Goal: Information Seeking & Learning: Check status

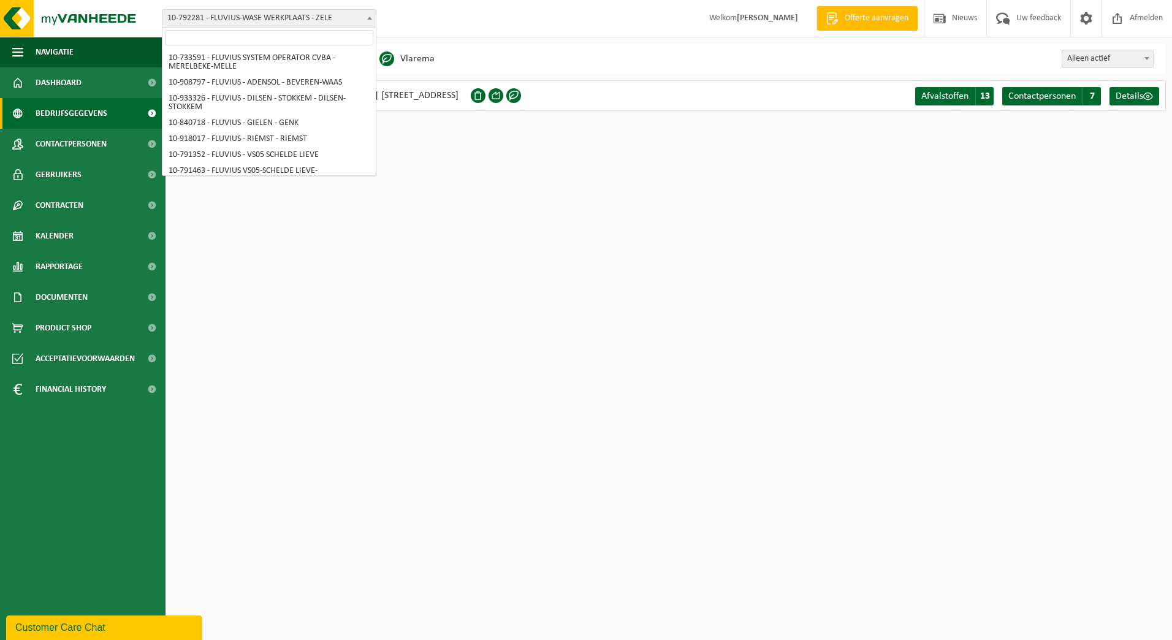
click at [362, 21] on span "10-792281 - FLUVIUS-WASE WERKPLAATS - ZELE" at bounding box center [268, 18] width 213 height 17
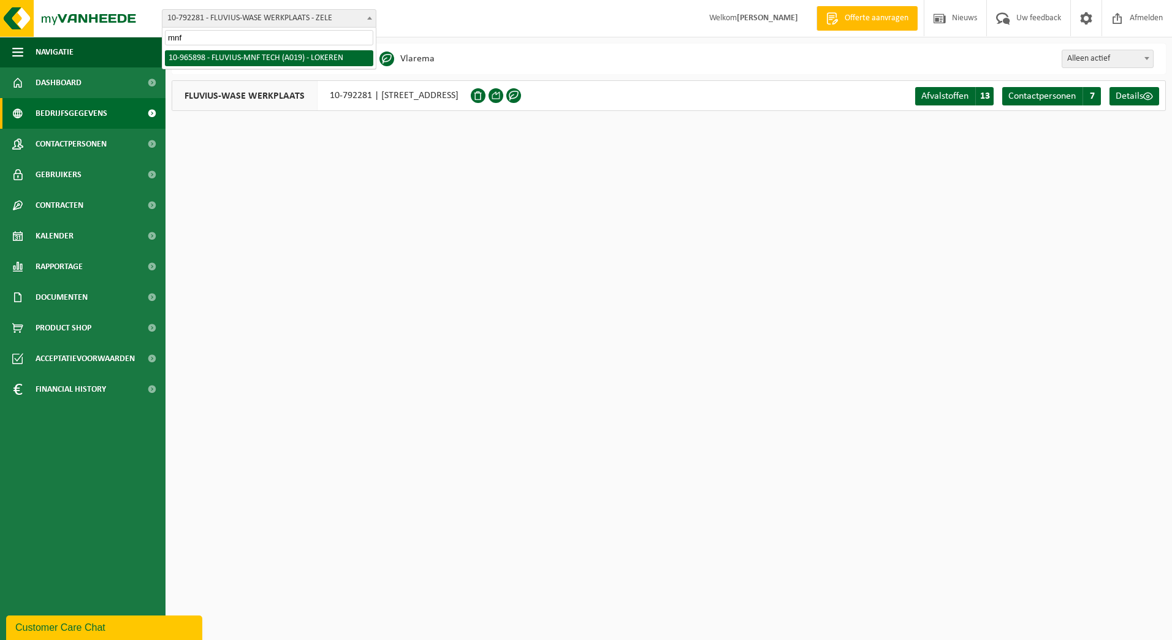
type input "mnf"
select select "152626"
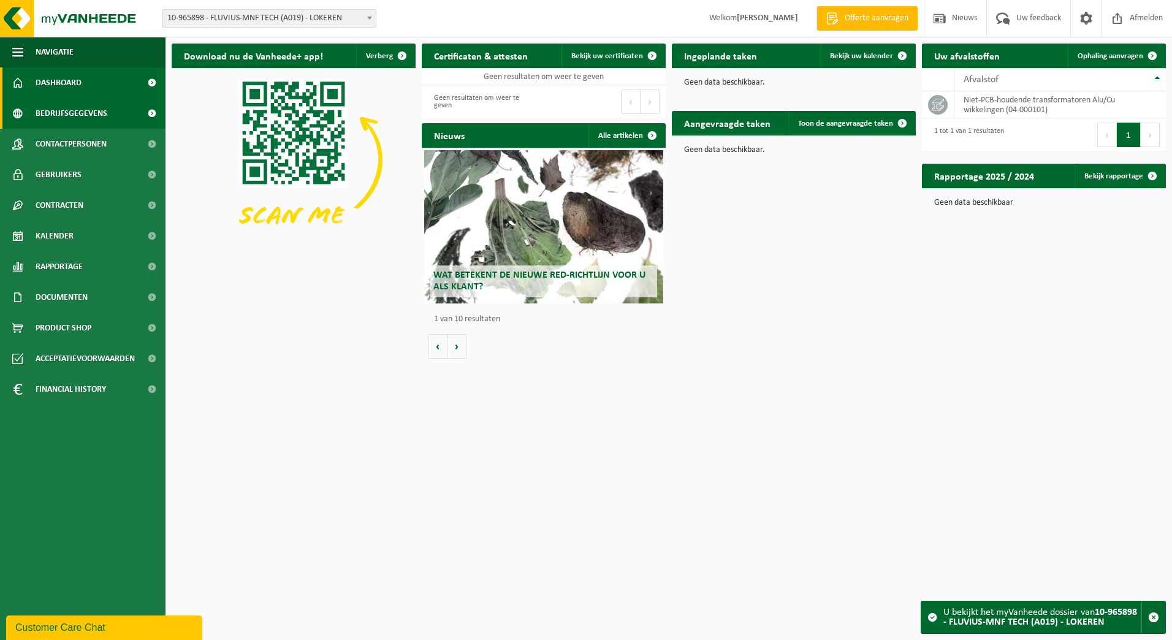
click at [38, 107] on span "Bedrijfsgegevens" at bounding box center [72, 113] width 72 height 31
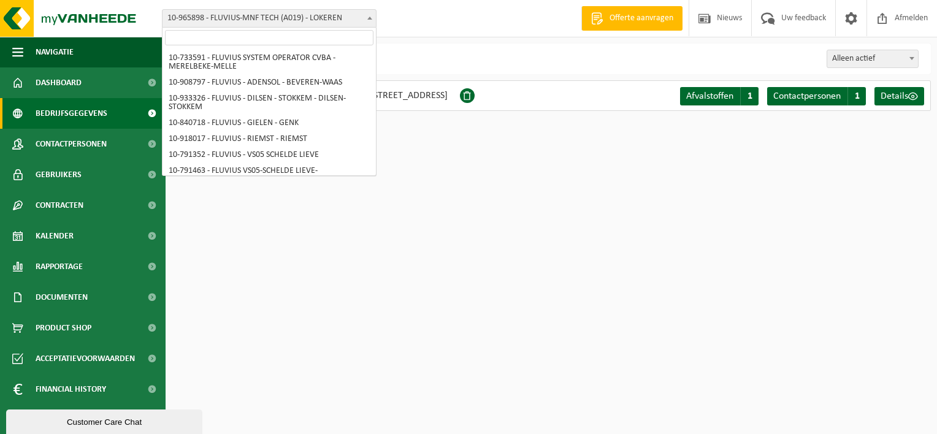
click at [311, 20] on span "10-965898 - FLUVIUS-MNF TECH (A019) - LOKEREN" at bounding box center [268, 18] width 213 height 17
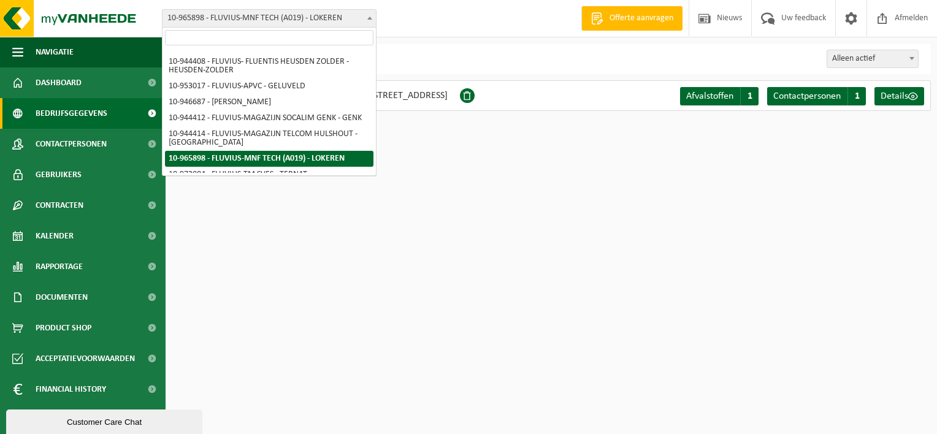
click at [305, 39] on input "search" at bounding box center [269, 37] width 208 height 15
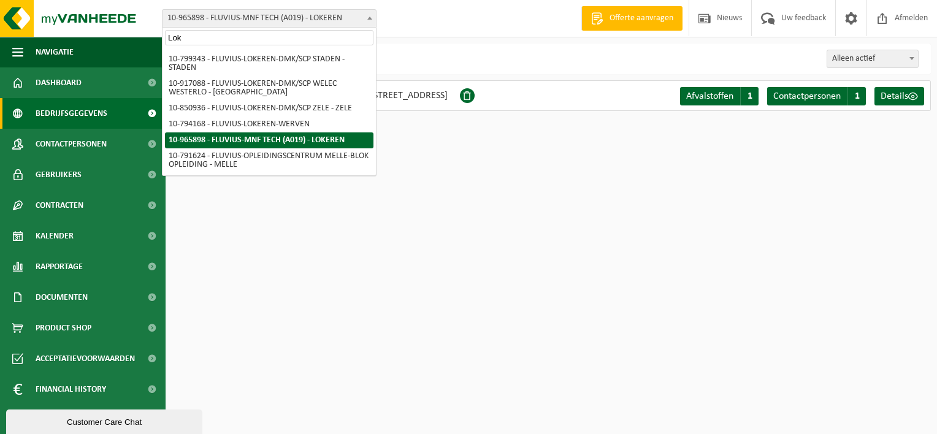
scroll to position [242, 0]
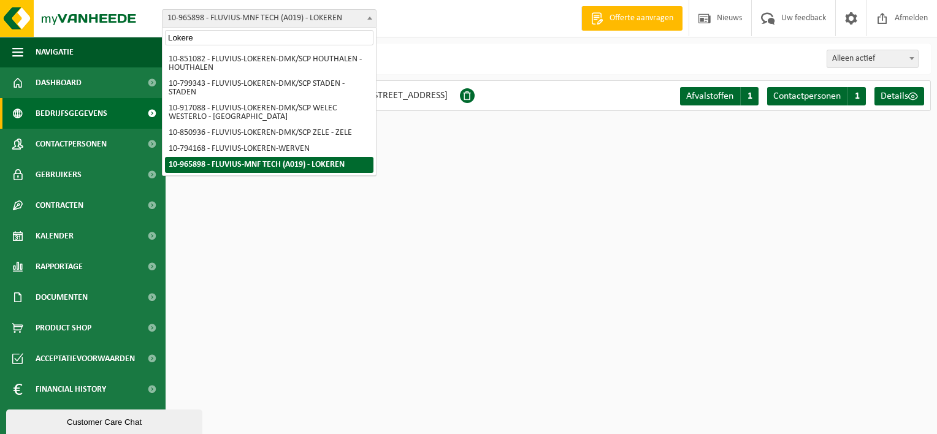
type input "Lokeren"
click at [66, 83] on span "Dashboard" at bounding box center [59, 82] width 46 height 31
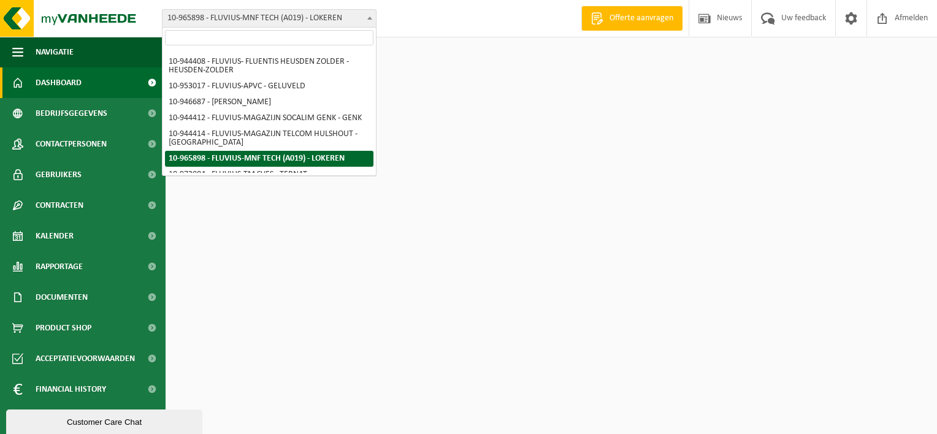
click at [286, 36] on input "search" at bounding box center [269, 37] width 208 height 15
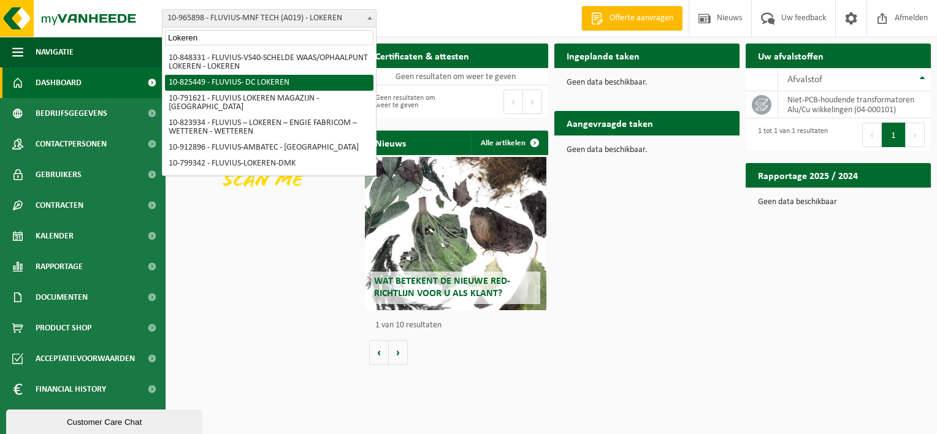
type input "Lokeren"
select select "85365"
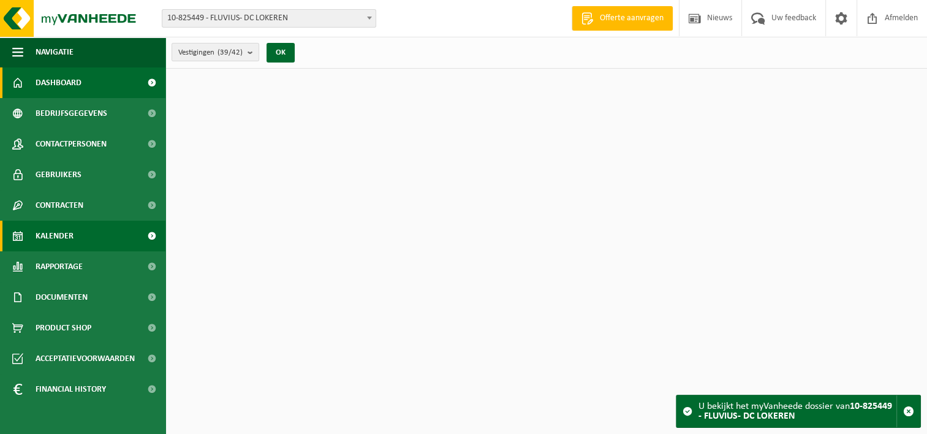
click at [51, 242] on span "Kalender" at bounding box center [55, 236] width 38 height 31
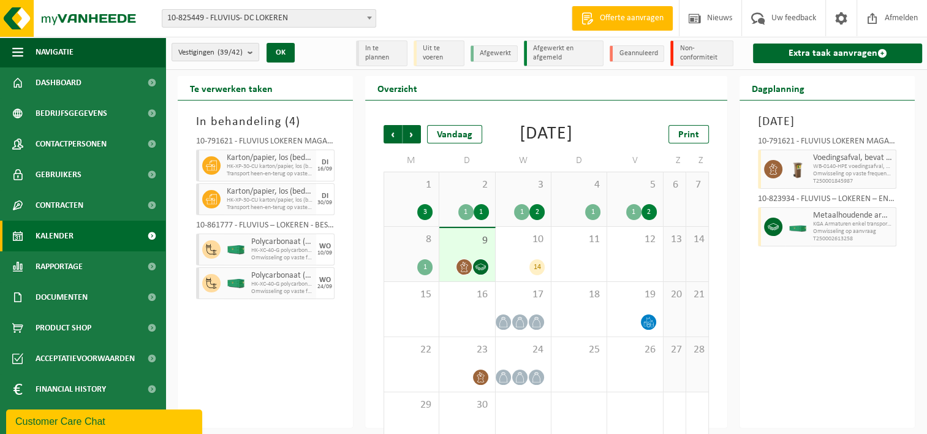
click at [463, 218] on div "2 1 1" at bounding box center [466, 199] width 55 height 54
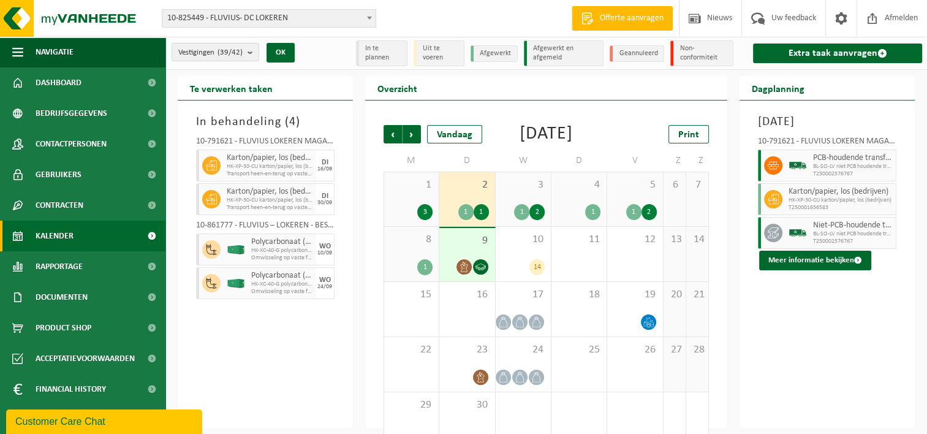
click at [471, 210] on div "2 1 1" at bounding box center [466, 199] width 55 height 54
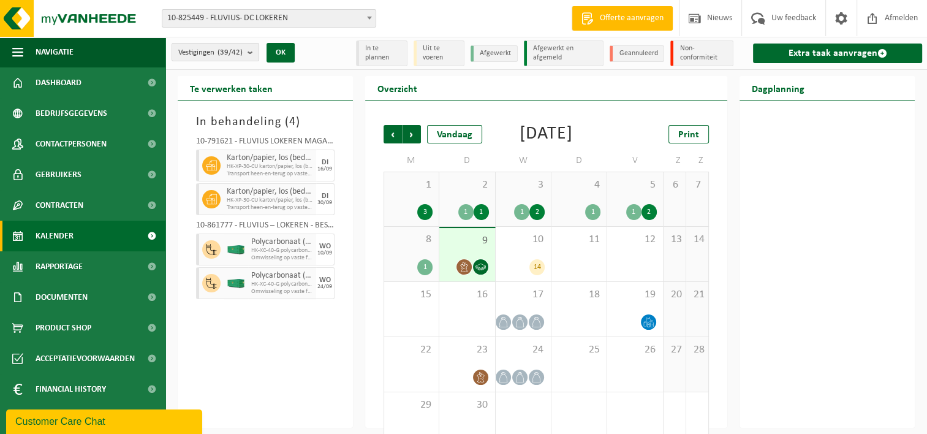
click at [477, 218] on div "2 1 1" at bounding box center [466, 199] width 55 height 54
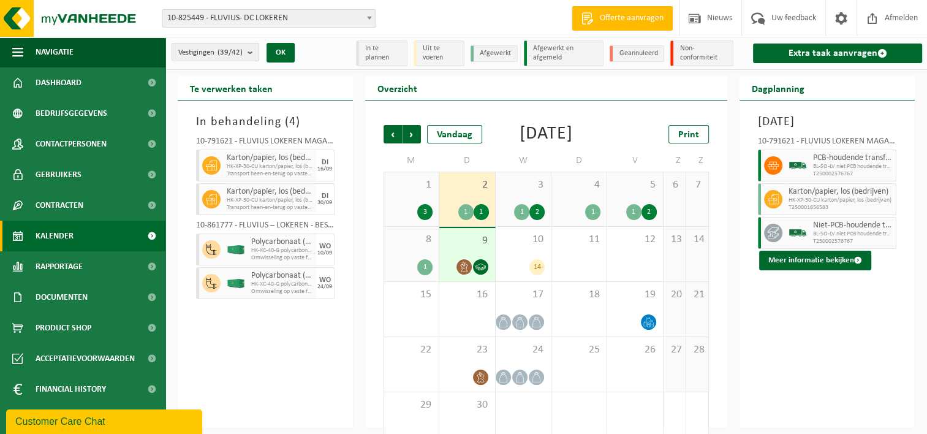
click at [481, 213] on div "2 1 1" at bounding box center [466, 199] width 55 height 54
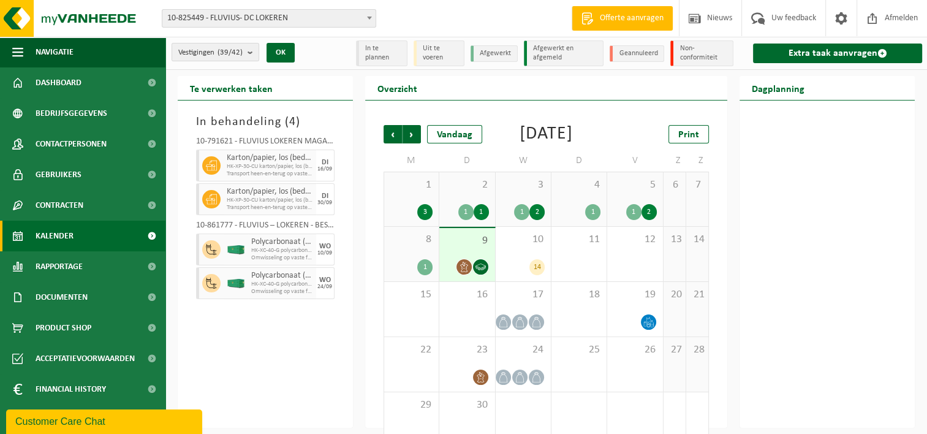
click at [463, 218] on div "2 1 1" at bounding box center [466, 199] width 55 height 54
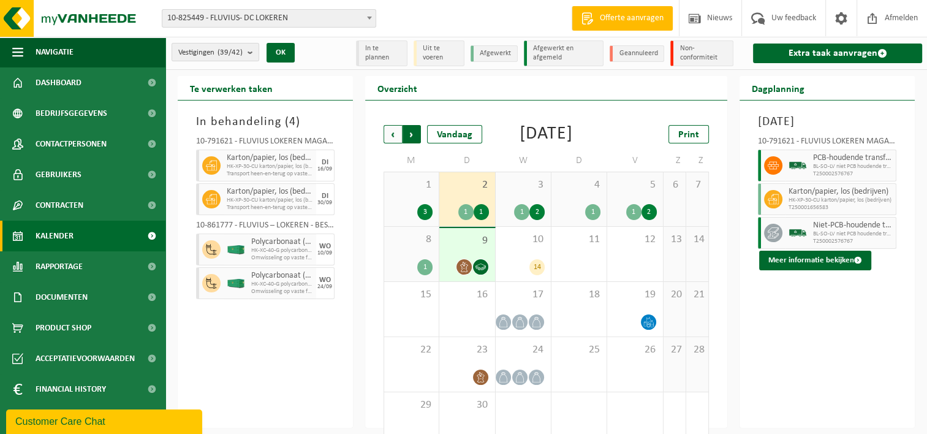
click at [396, 135] on span "Vorige" at bounding box center [393, 134] width 18 height 18
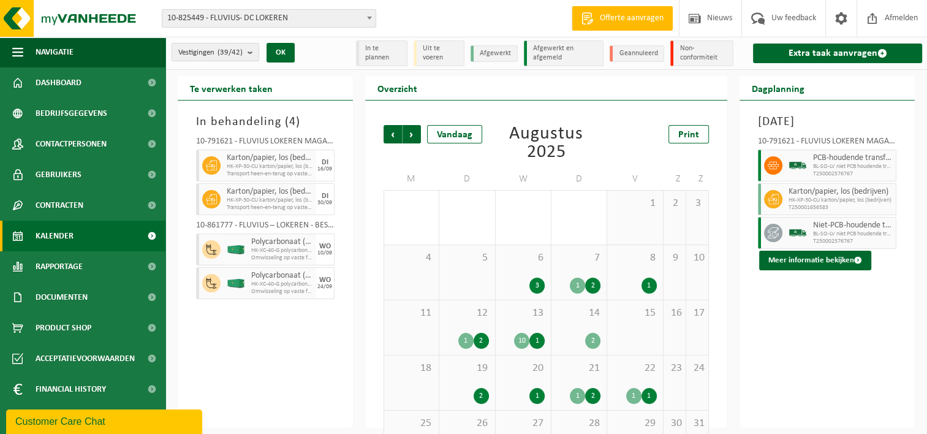
click at [484, 380] on div "19 2" at bounding box center [466, 383] width 55 height 55
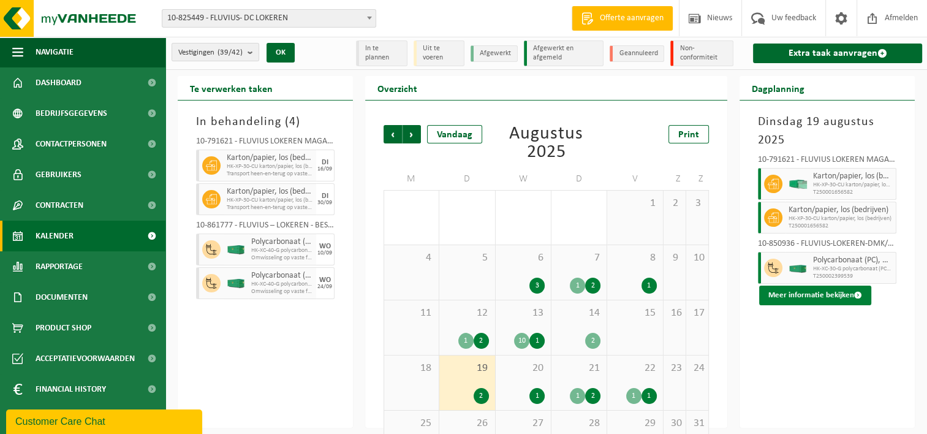
click at [804, 294] on button "Meer informatie bekijken" at bounding box center [815, 296] width 112 height 20
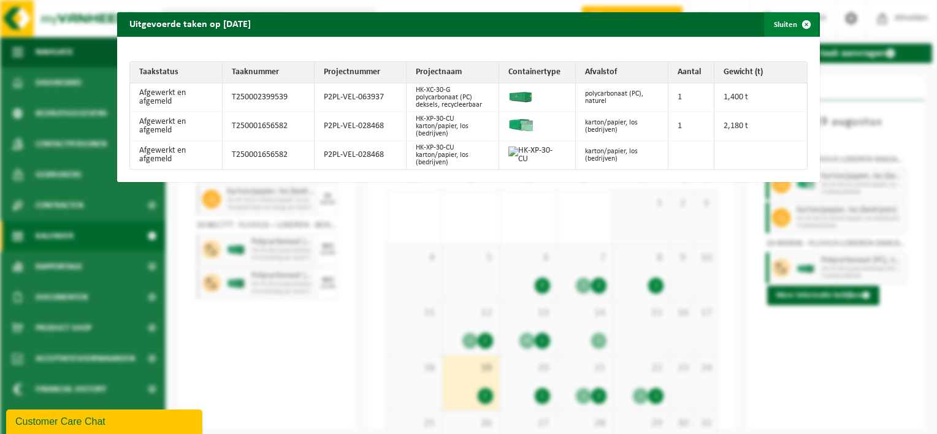
click at [794, 23] on span "button" at bounding box center [806, 24] width 25 height 25
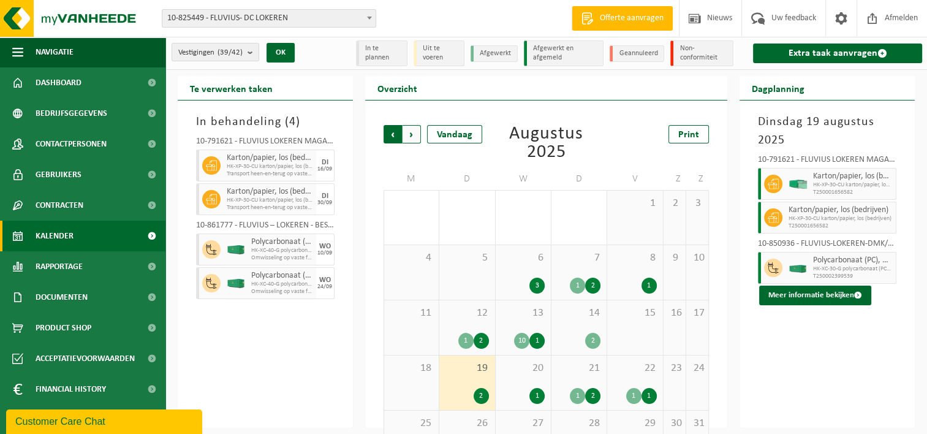
click at [416, 139] on span "Volgende" at bounding box center [412, 134] width 18 height 18
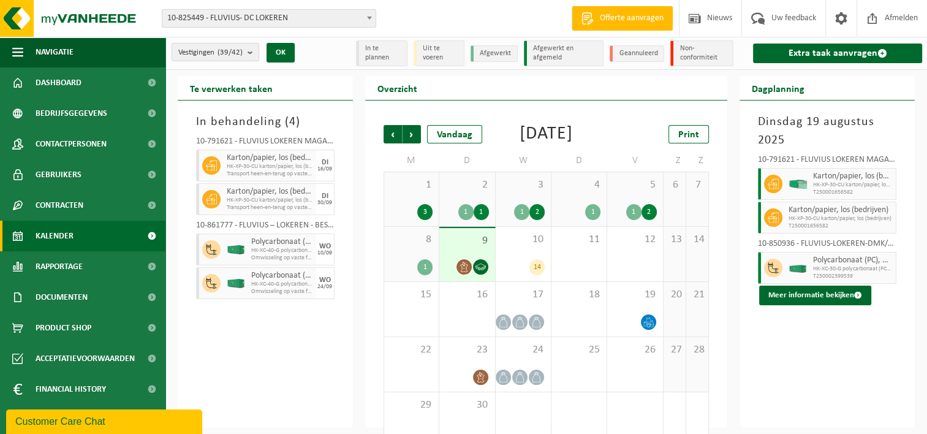
click at [474, 220] on div "1 1" at bounding box center [467, 212] width 43 height 16
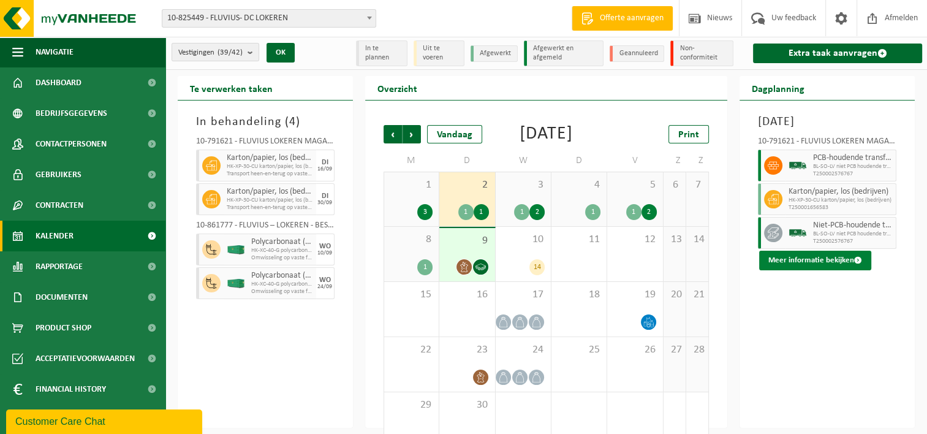
click at [816, 270] on button "Meer informatie bekijken" at bounding box center [815, 261] width 112 height 20
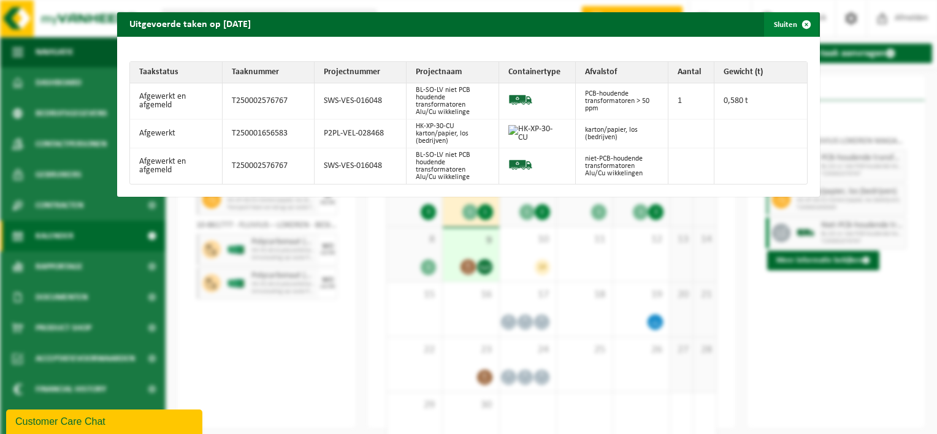
click at [798, 29] on span "button" at bounding box center [806, 24] width 25 height 25
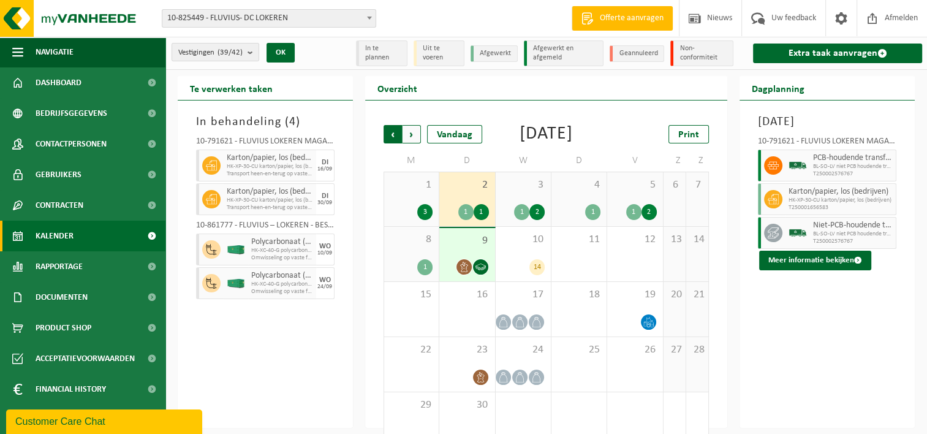
click at [408, 135] on span "Volgende" at bounding box center [412, 134] width 18 height 18
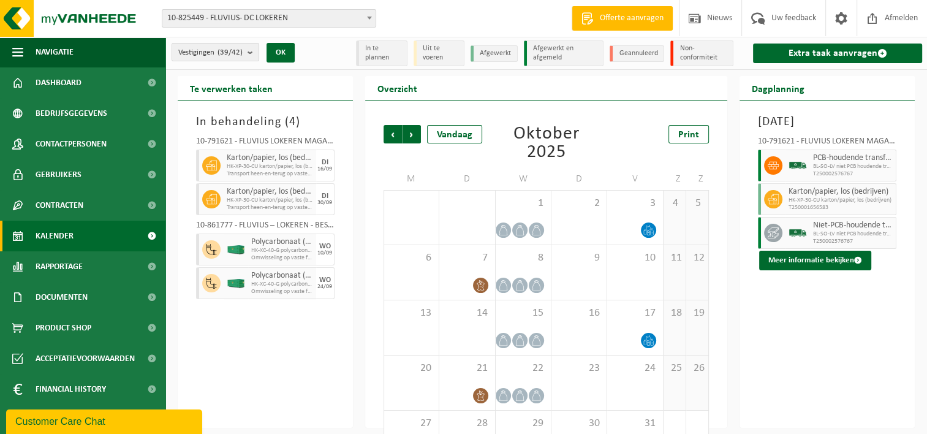
click at [408, 135] on span "Volgende" at bounding box center [412, 134] width 18 height 18
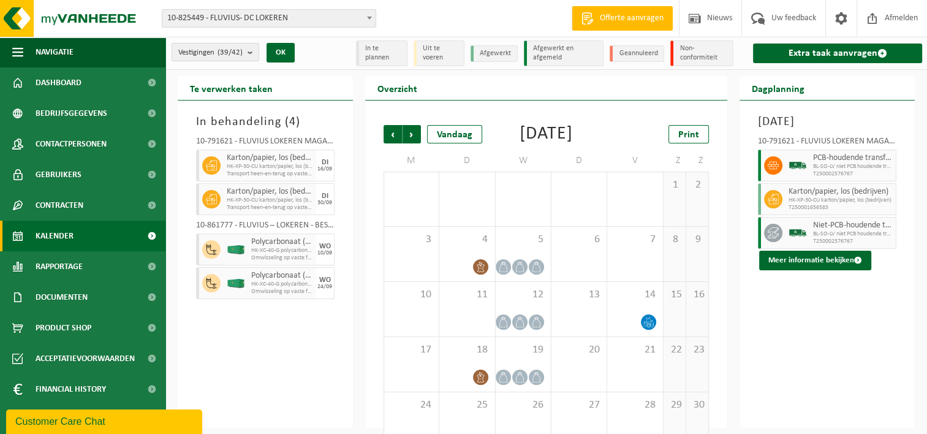
click at [408, 135] on span "Volgende" at bounding box center [412, 134] width 18 height 18
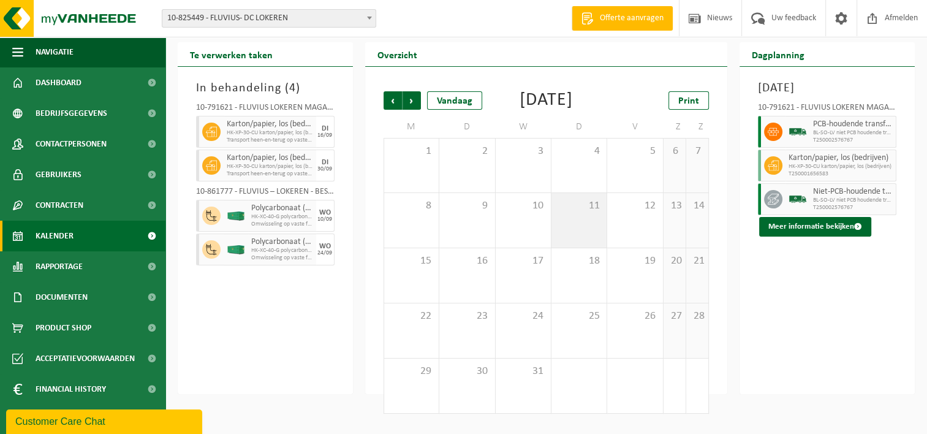
scroll to position [44, 0]
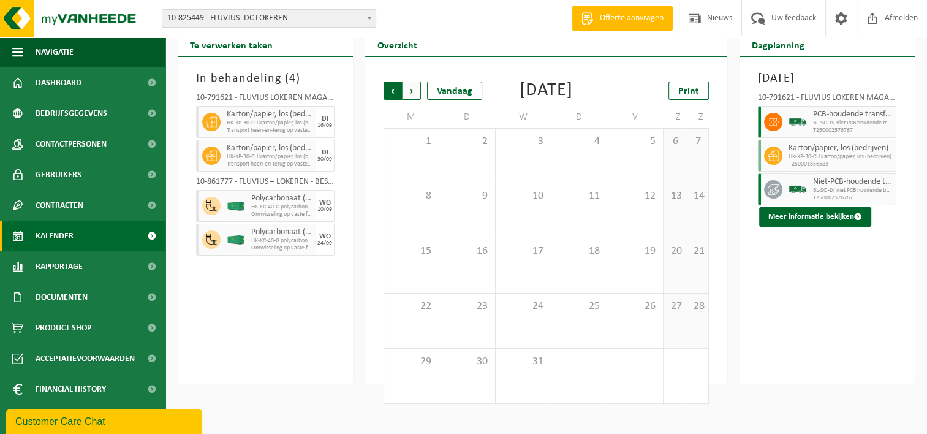
click at [413, 88] on span "Volgende" at bounding box center [412, 91] width 18 height 18
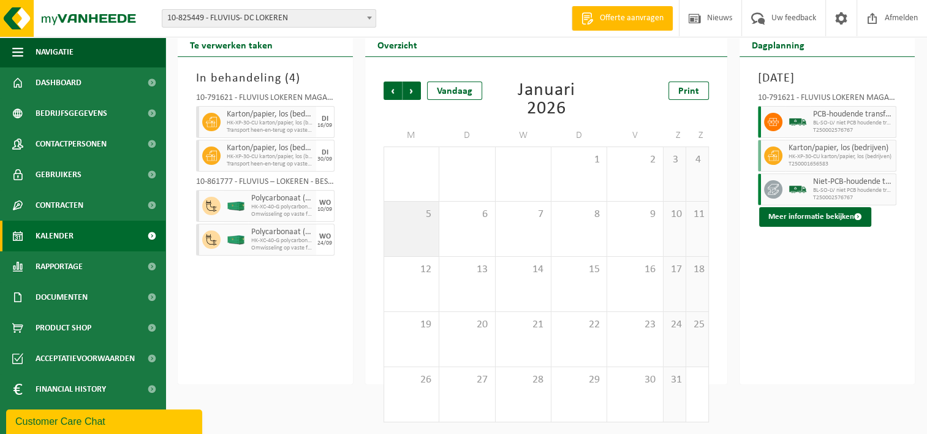
click at [419, 223] on div "5" at bounding box center [411, 229] width 55 height 55
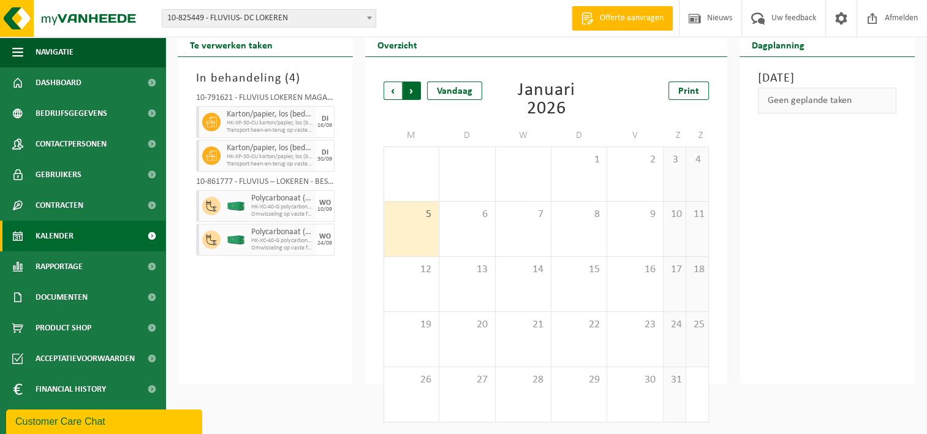
click at [397, 96] on span "Vorige" at bounding box center [393, 91] width 18 height 18
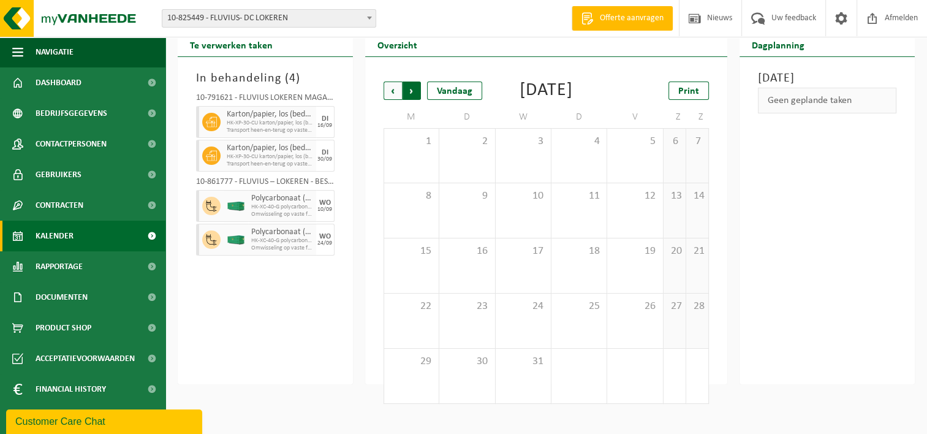
click at [396, 91] on span "Vorige" at bounding box center [393, 91] width 18 height 18
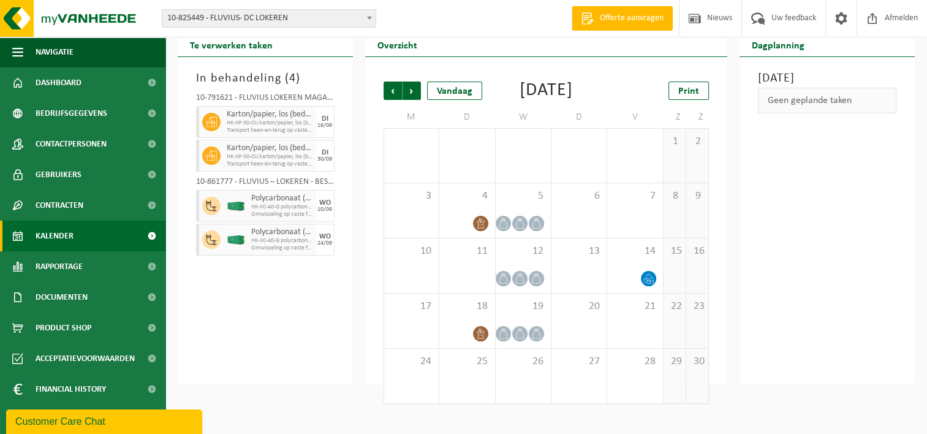
click at [396, 91] on span "Vorige" at bounding box center [393, 91] width 18 height 18
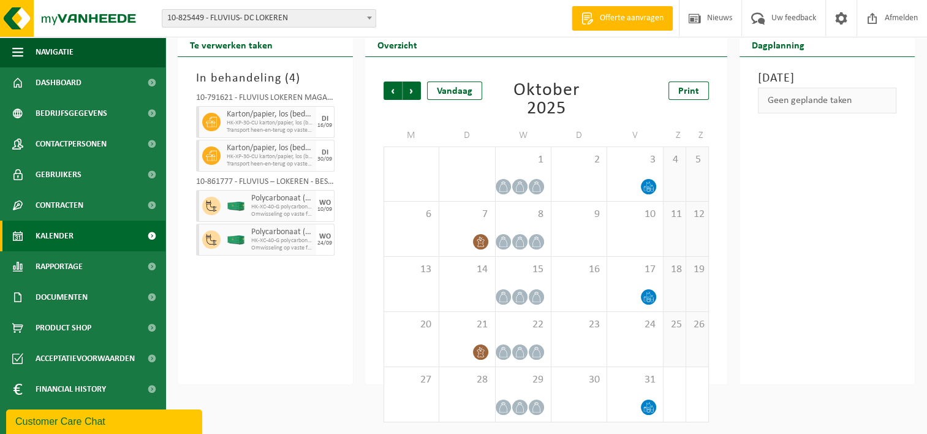
click at [396, 91] on span "Vorige" at bounding box center [393, 91] width 18 height 18
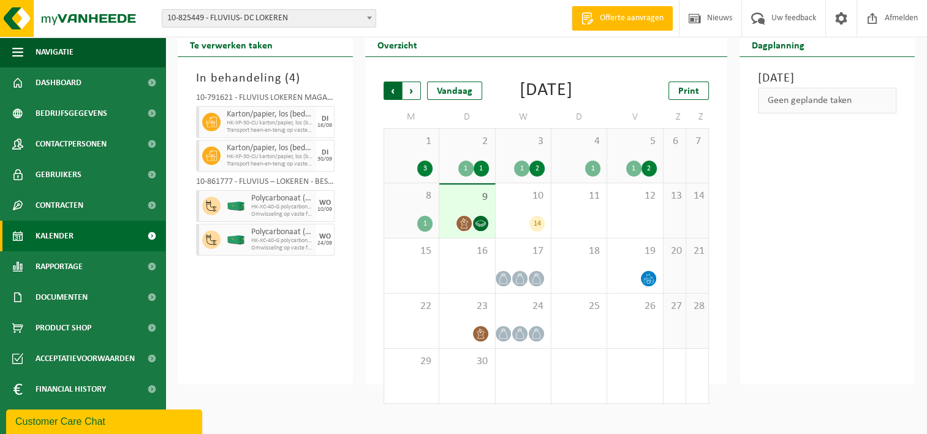
click at [414, 93] on span "Volgende" at bounding box center [412, 91] width 18 height 18
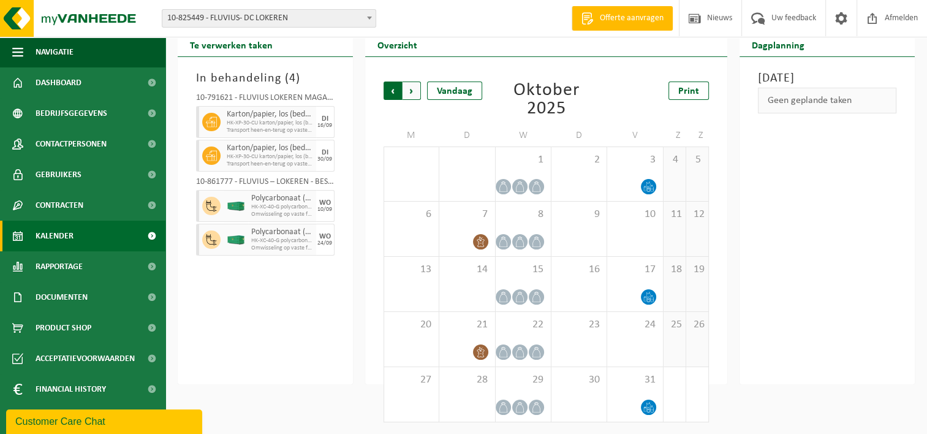
click at [409, 89] on span "Volgende" at bounding box center [412, 91] width 18 height 18
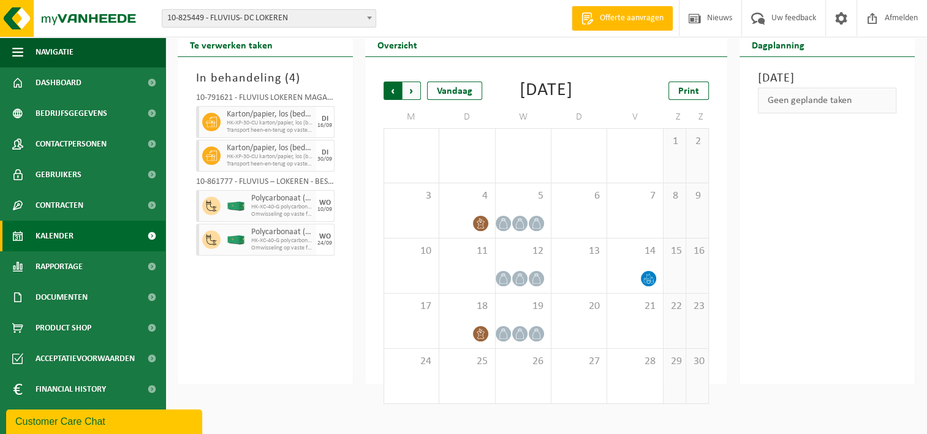
click at [413, 98] on span "Volgende" at bounding box center [412, 91] width 18 height 18
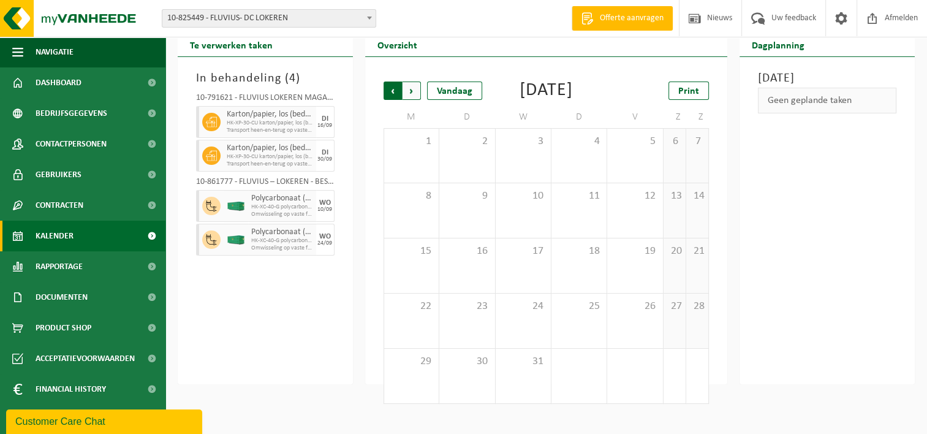
click at [410, 90] on span "Volgende" at bounding box center [412, 91] width 18 height 18
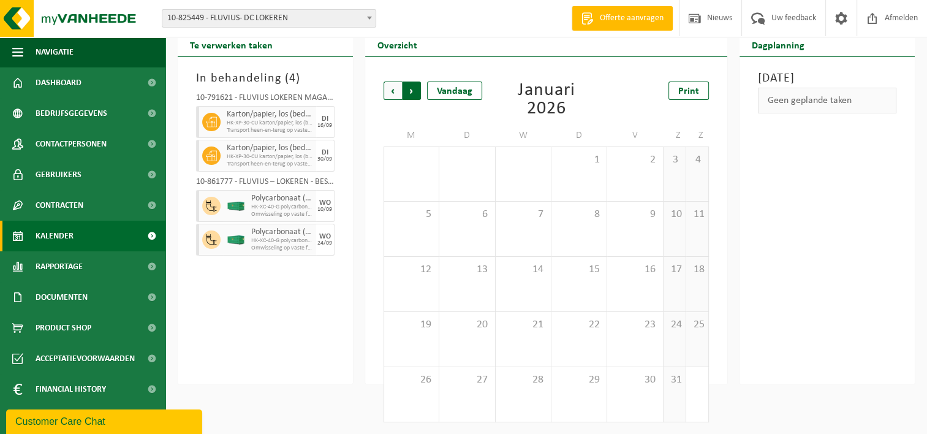
click at [388, 91] on span "Vorige" at bounding box center [393, 91] width 18 height 18
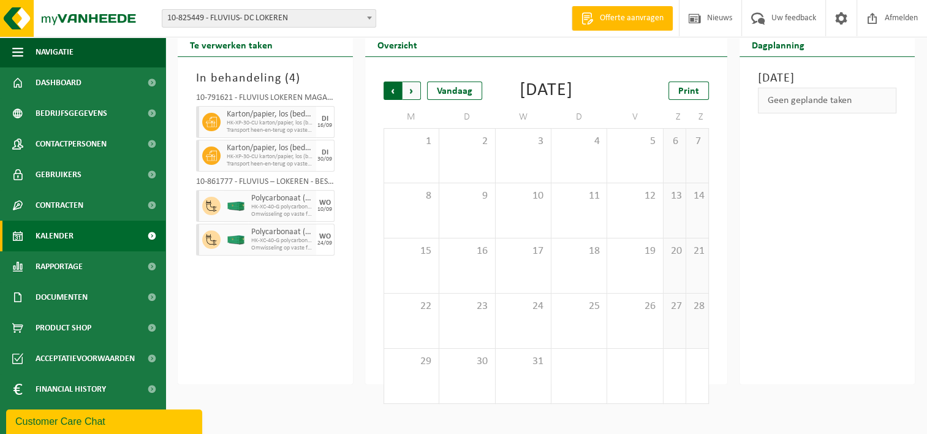
click at [417, 92] on span "Volgende" at bounding box center [412, 91] width 18 height 18
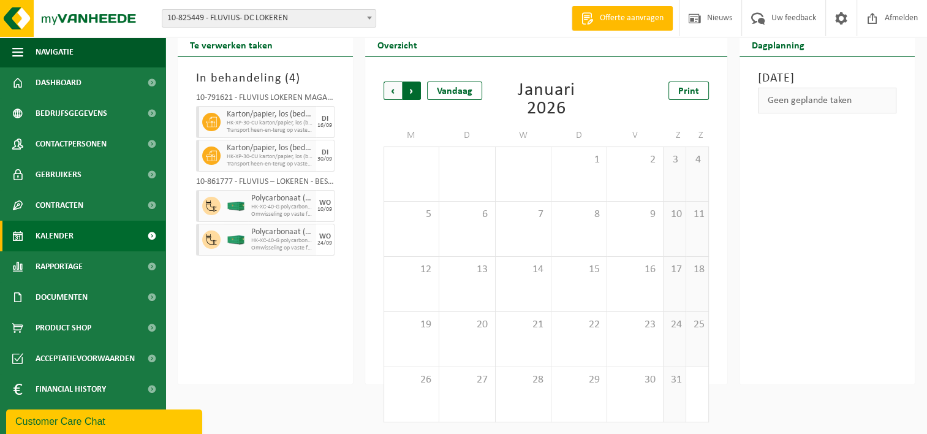
click at [397, 94] on span "Vorige" at bounding box center [393, 91] width 18 height 18
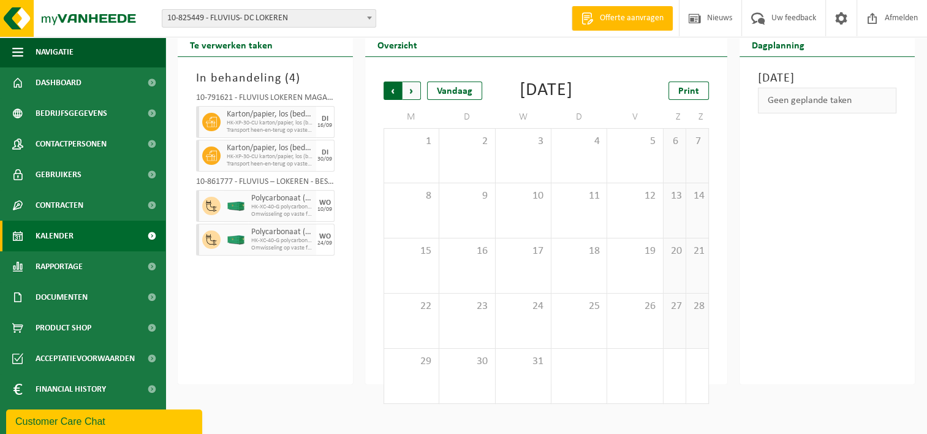
click at [410, 93] on span "Volgende" at bounding box center [412, 91] width 18 height 18
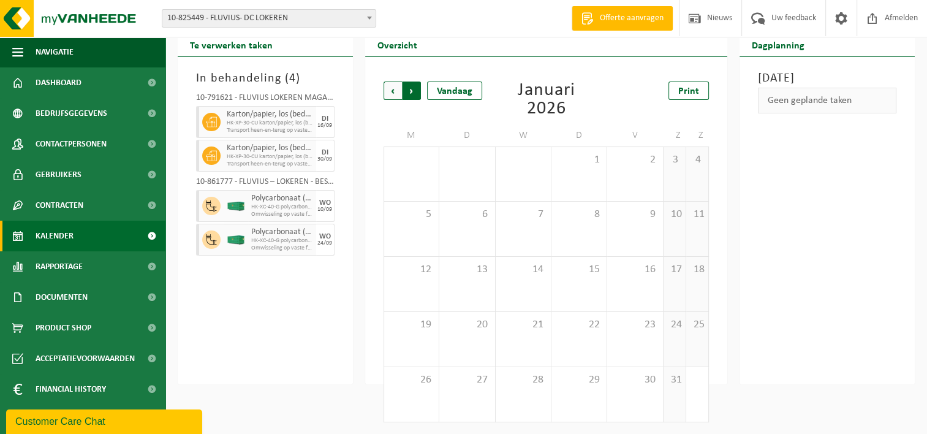
click at [393, 96] on span "Vorige" at bounding box center [393, 91] width 18 height 18
click at [393, 86] on span "Vorige" at bounding box center [393, 91] width 18 height 18
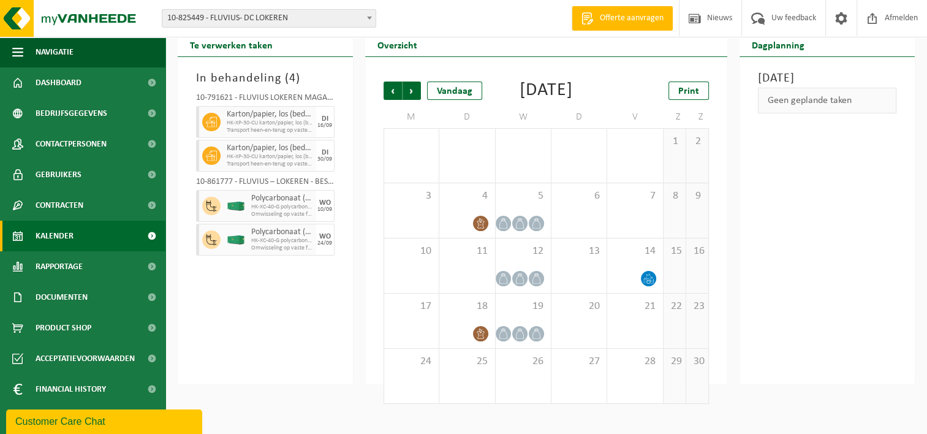
click at [393, 86] on span "Vorige" at bounding box center [393, 91] width 18 height 18
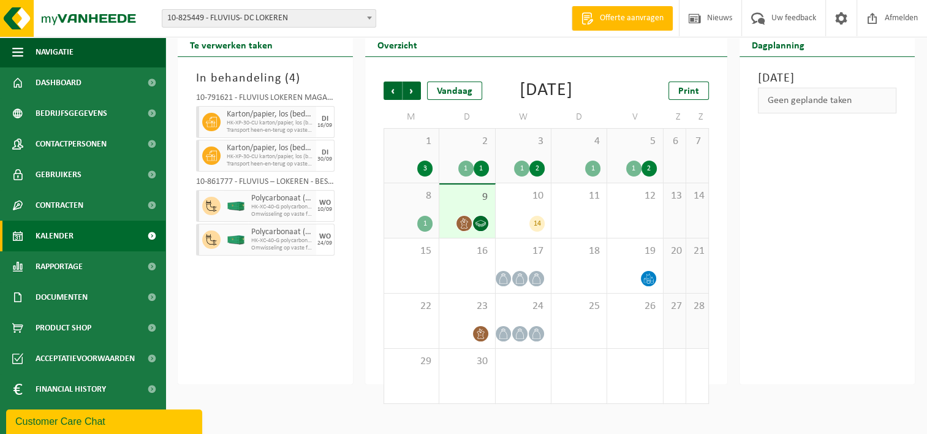
click at [408, 173] on div "1 3" at bounding box center [411, 156] width 55 height 54
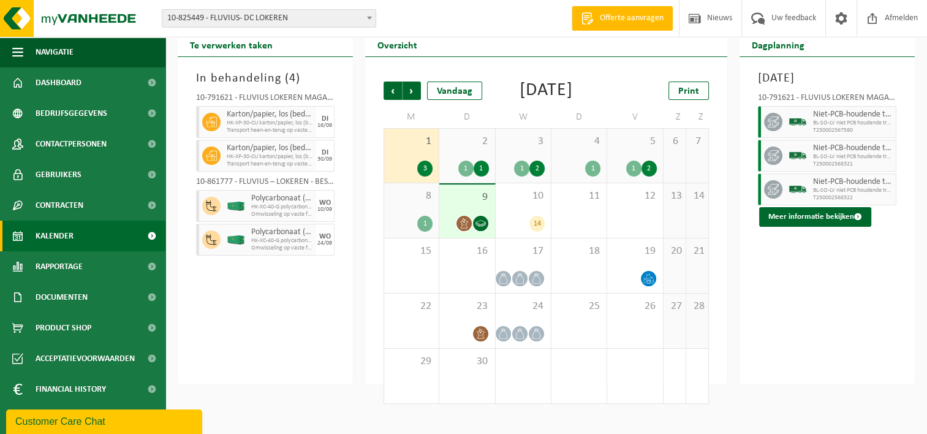
click at [424, 229] on div "8 1" at bounding box center [411, 210] width 55 height 55
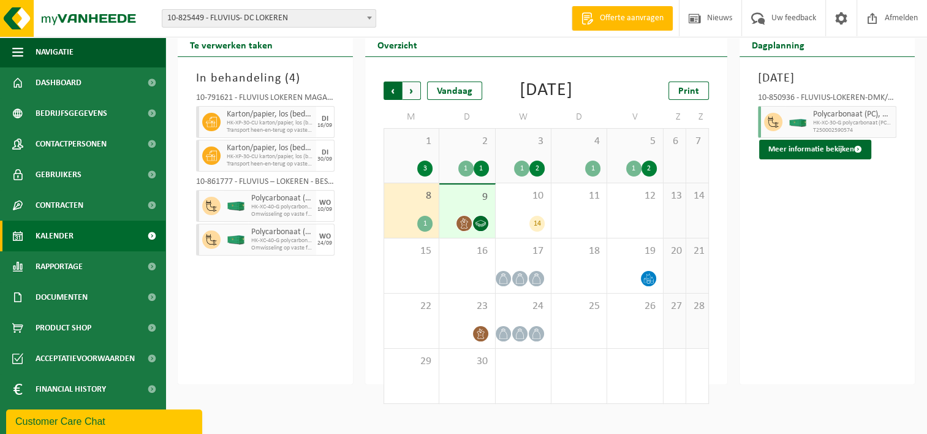
click at [414, 94] on span "Volgende" at bounding box center [412, 91] width 18 height 18
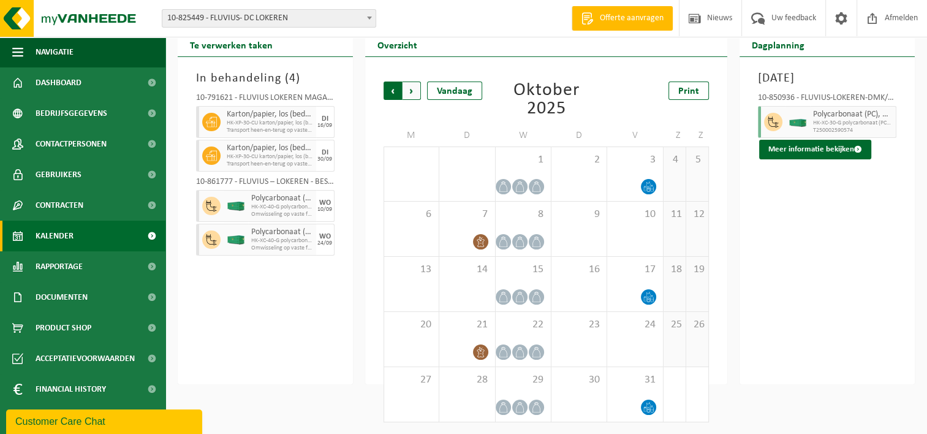
click at [411, 89] on span "Volgende" at bounding box center [412, 91] width 18 height 18
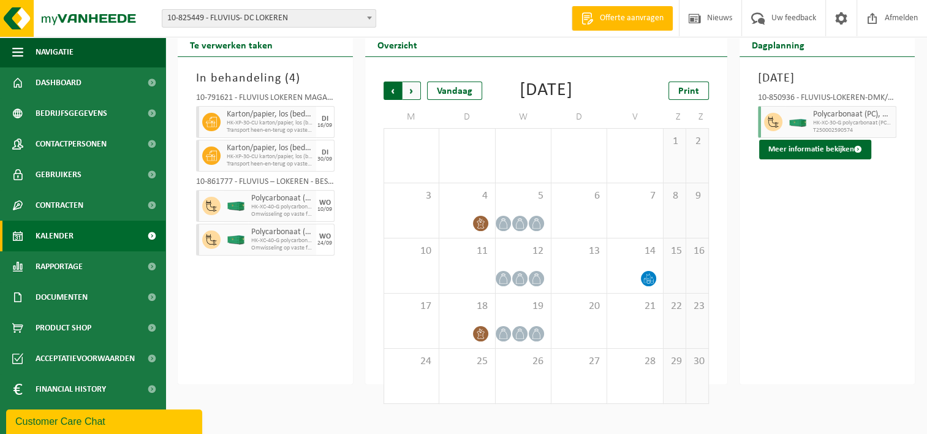
click at [413, 86] on span "Volgende" at bounding box center [412, 91] width 18 height 18
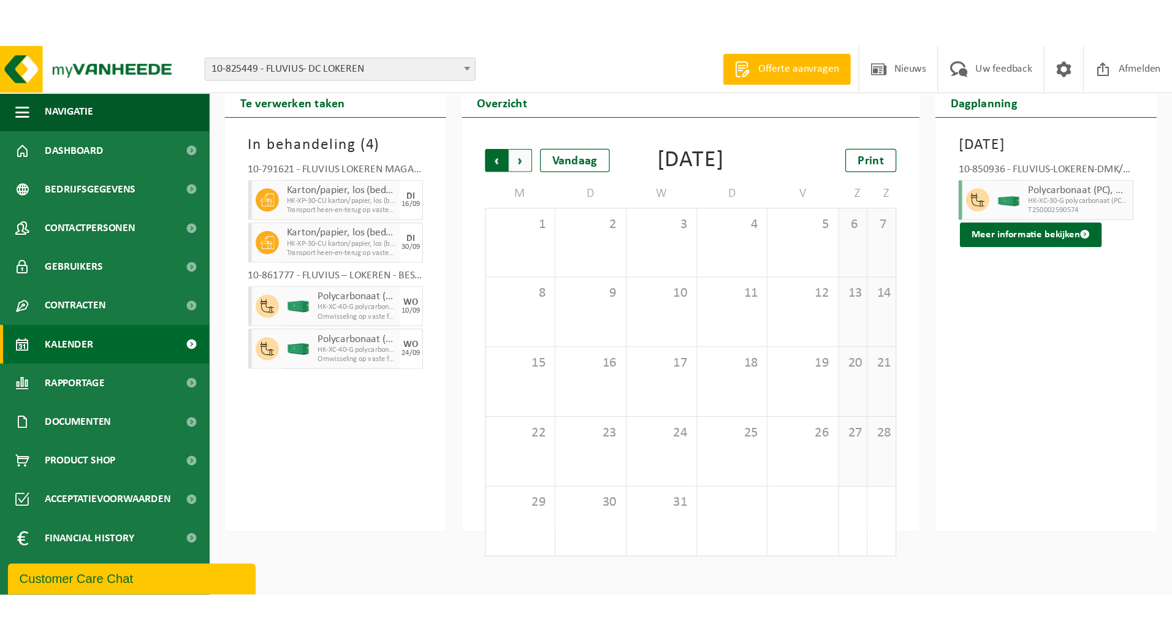
scroll to position [0, 0]
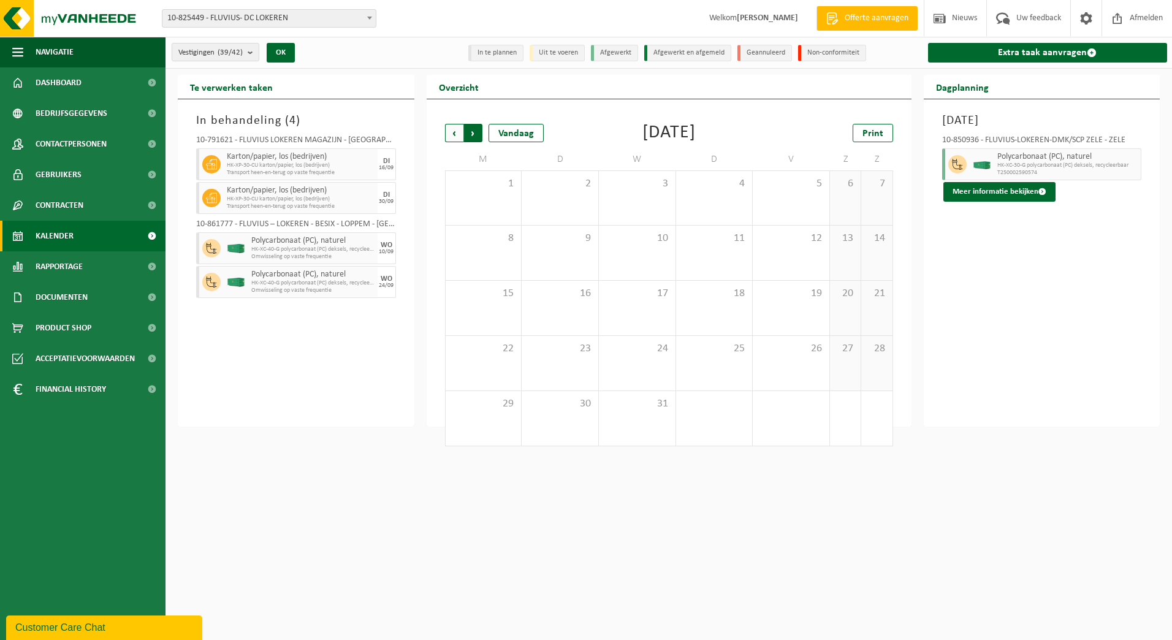
click at [452, 129] on span "Vorige" at bounding box center [454, 133] width 18 height 18
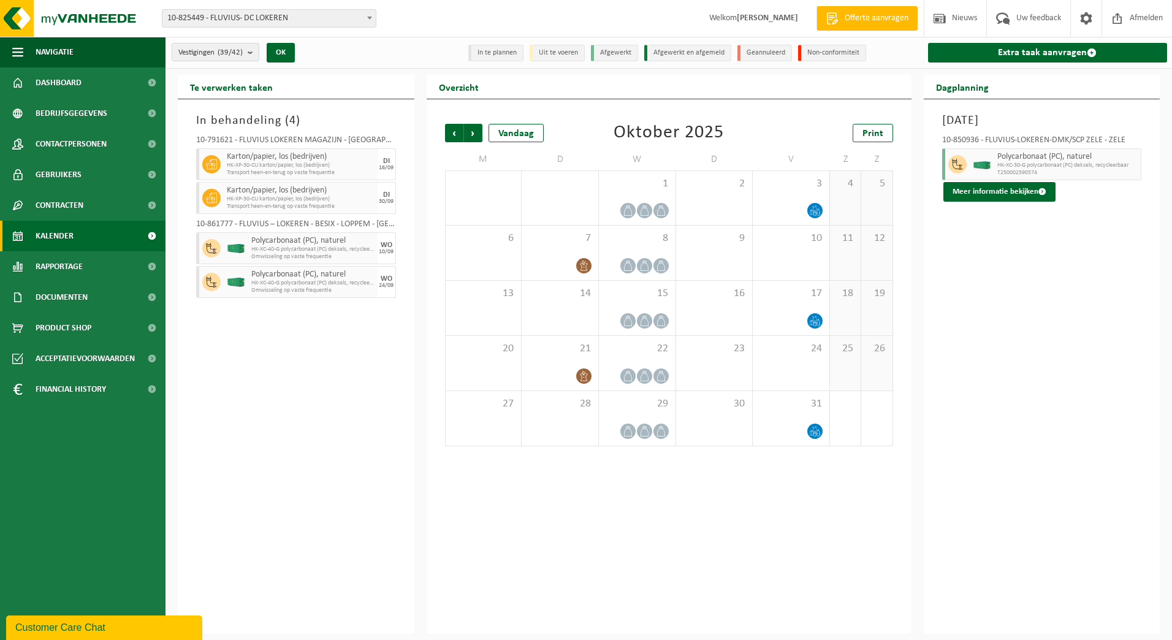
click at [452, 129] on span "Vorige" at bounding box center [454, 133] width 18 height 18
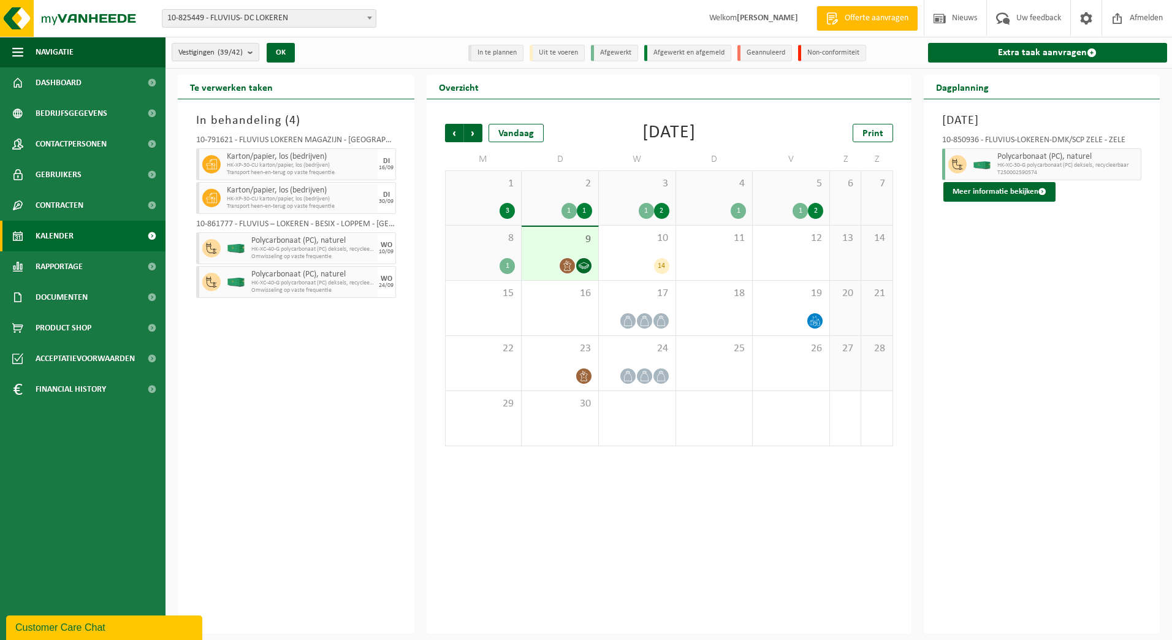
click at [579, 259] on span at bounding box center [583, 265] width 15 height 15
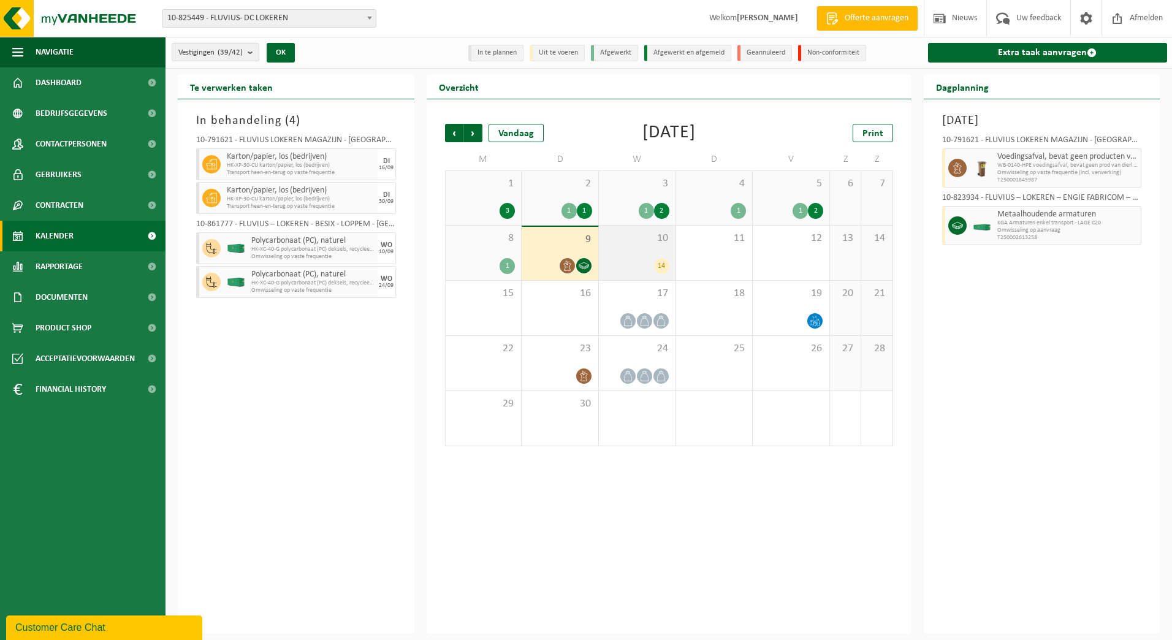
click at [647, 253] on div "10 14" at bounding box center [637, 253] width 77 height 55
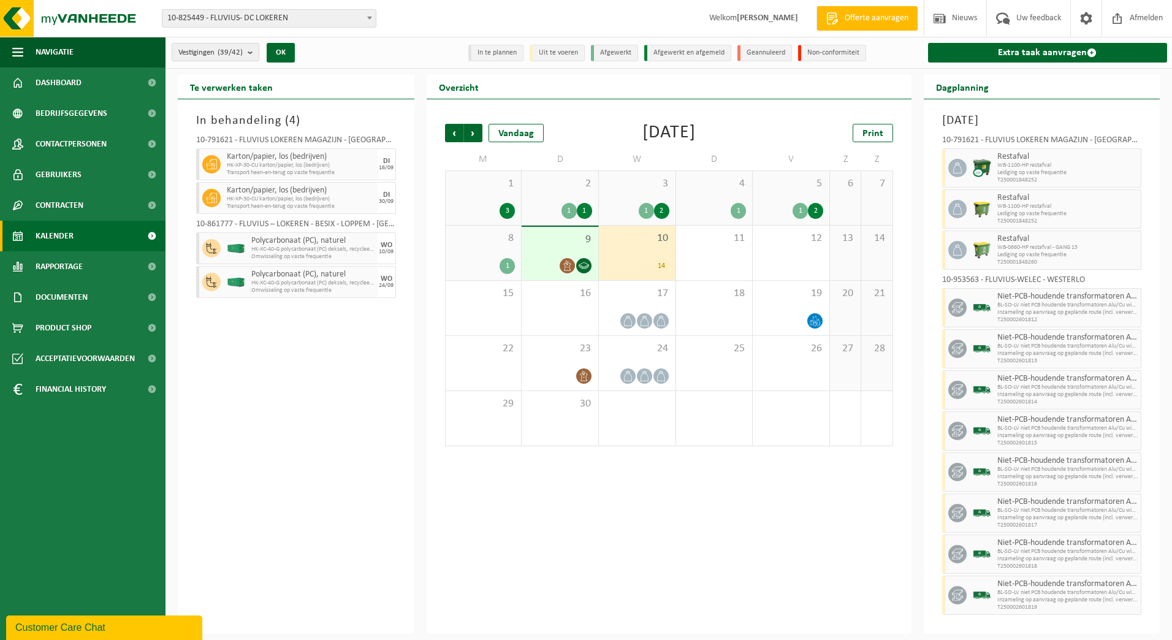
click at [505, 251] on div "8 1" at bounding box center [484, 253] width 76 height 55
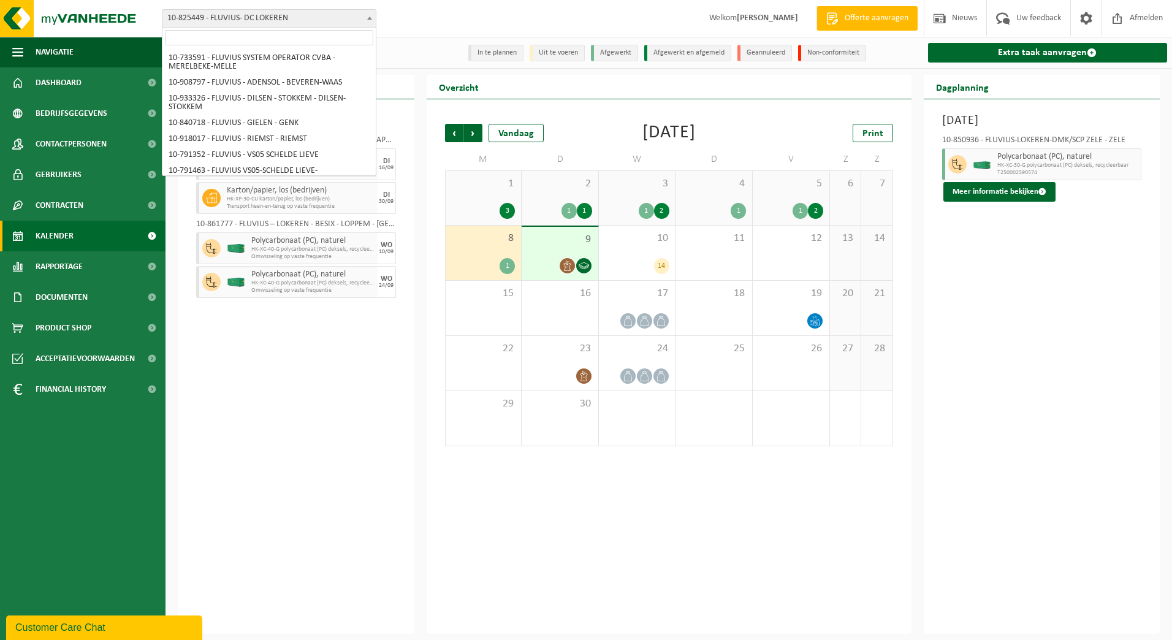
click at [365, 21] on span at bounding box center [369, 18] width 12 height 16
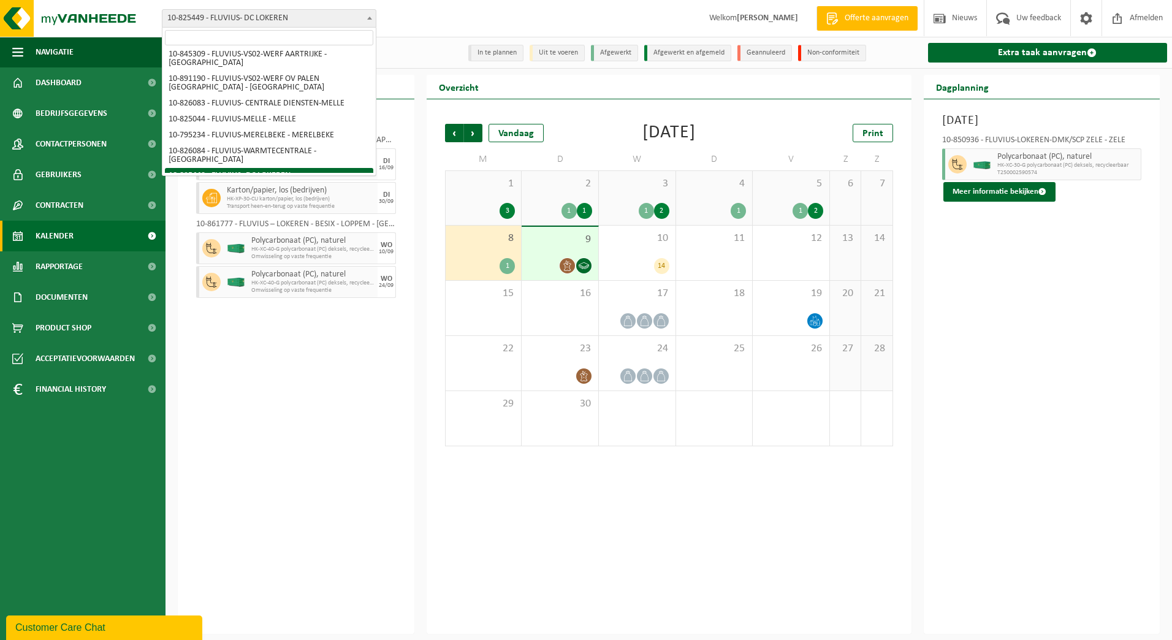
click at [321, 34] on input "search" at bounding box center [269, 37] width 208 height 15
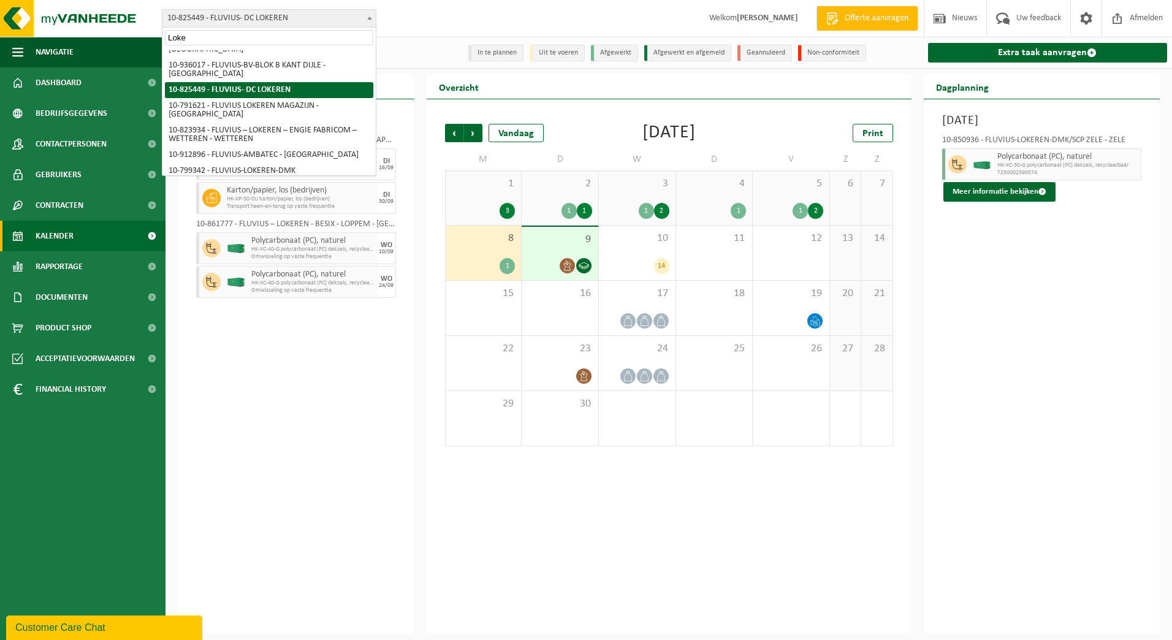
scroll to position [0, 0]
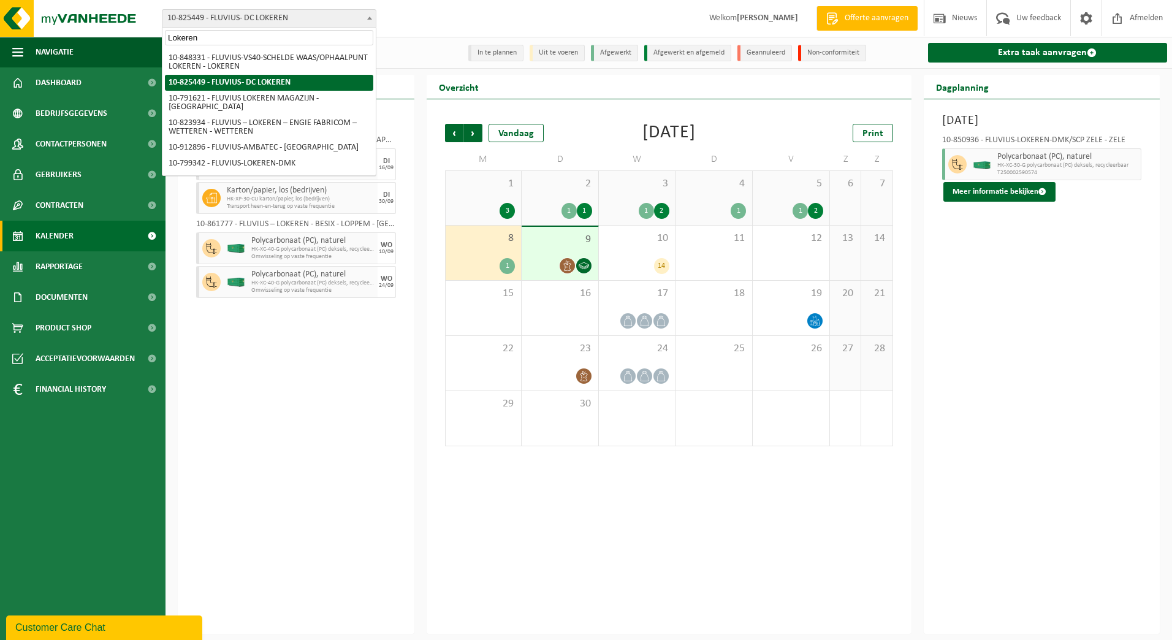
type input "Lokeren"
